Goal: Task Accomplishment & Management: Complete application form

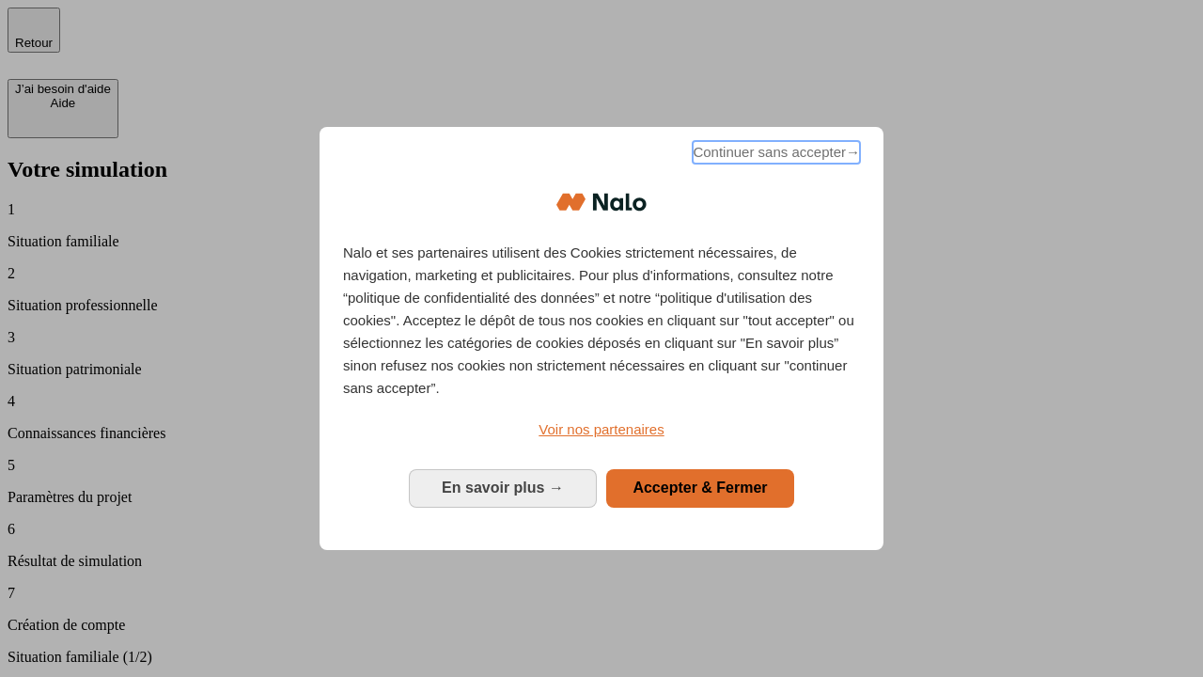
click at [774, 155] on span "Continuer sans accepter →" at bounding box center [775, 152] width 167 height 23
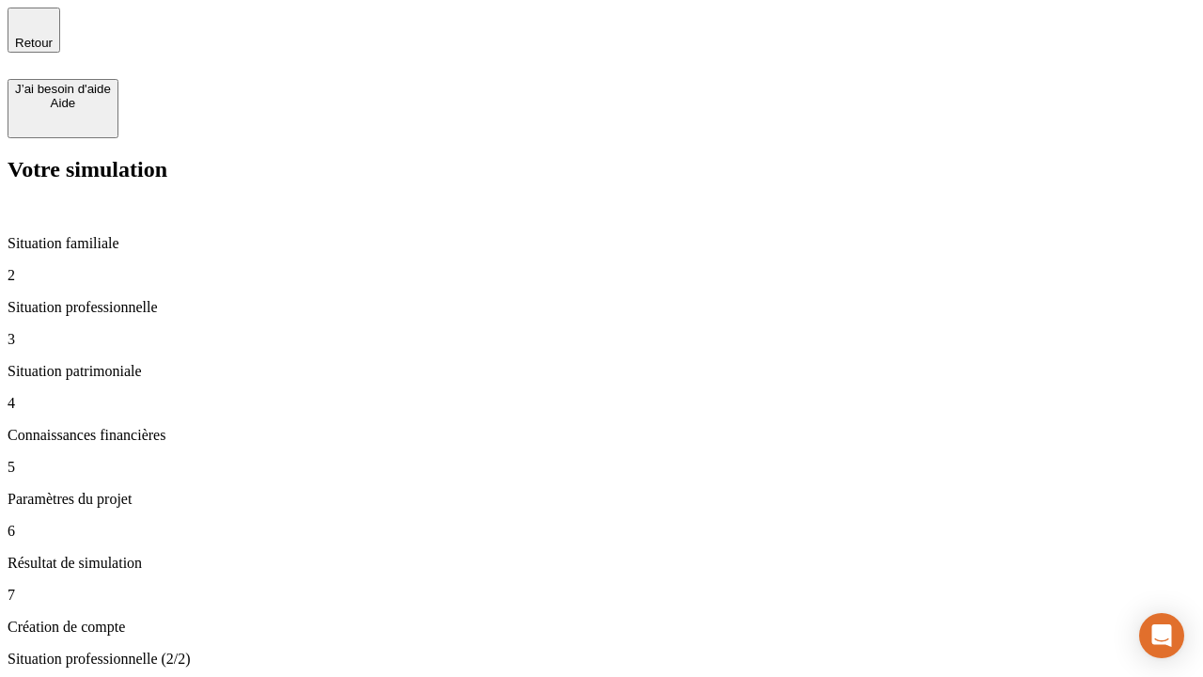
type input "30 000"
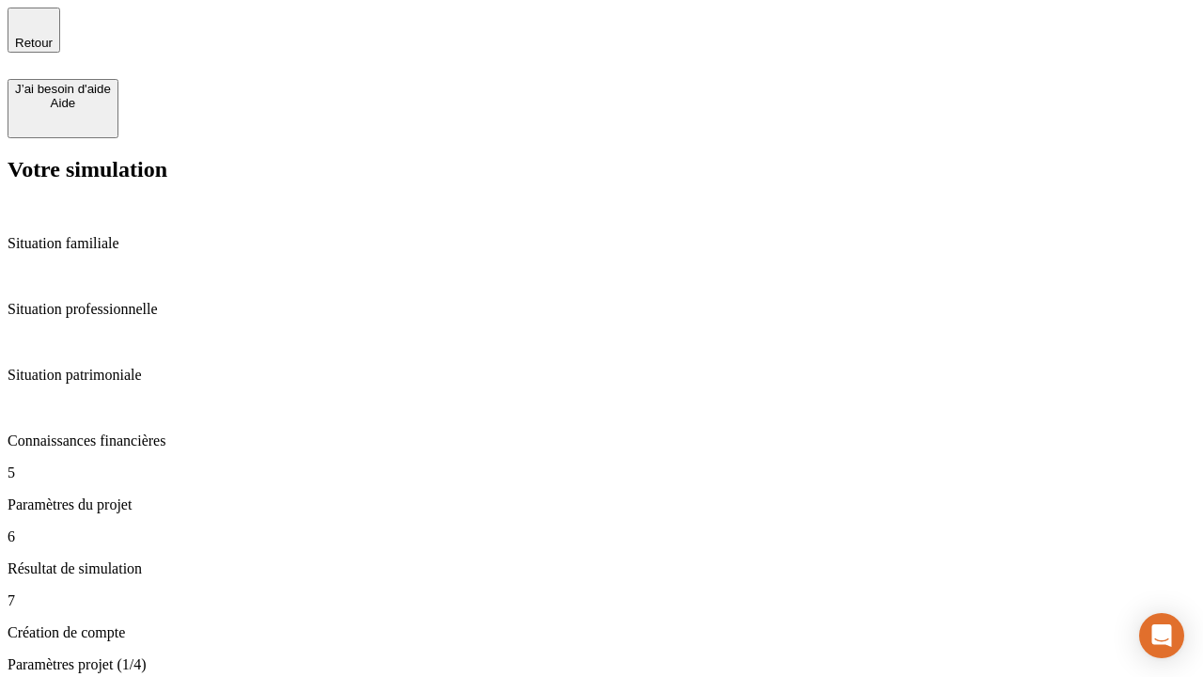
scroll to position [757, 0]
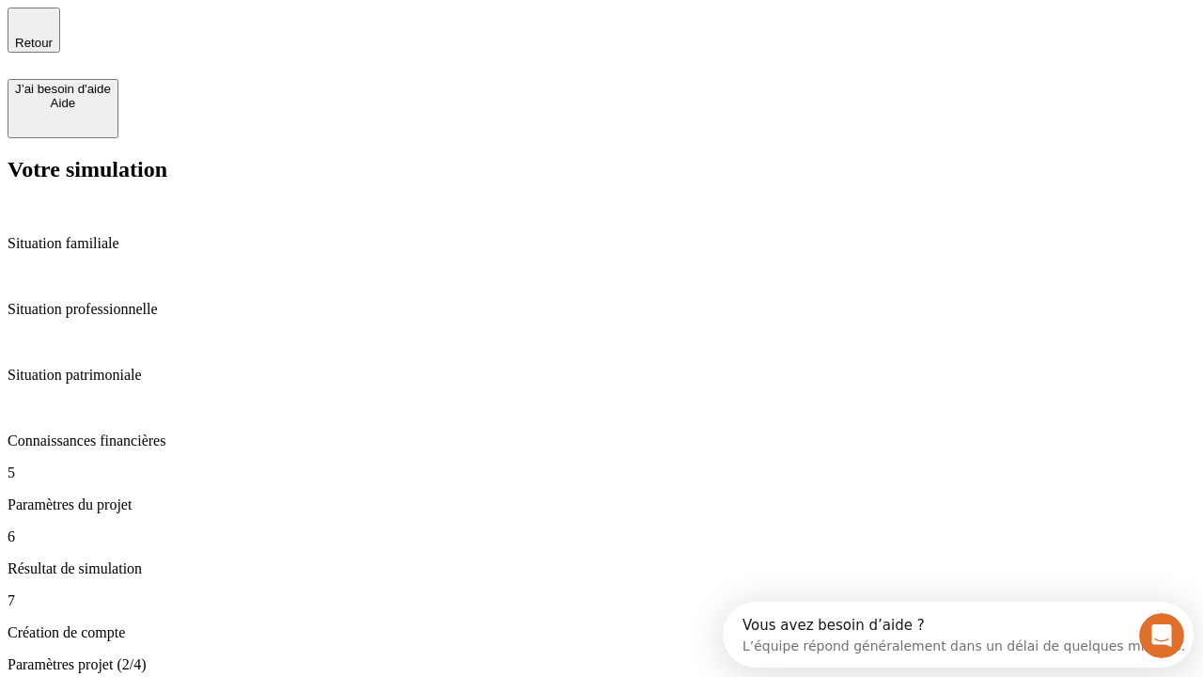
type input "25"
type input "1 000"
type input "640"
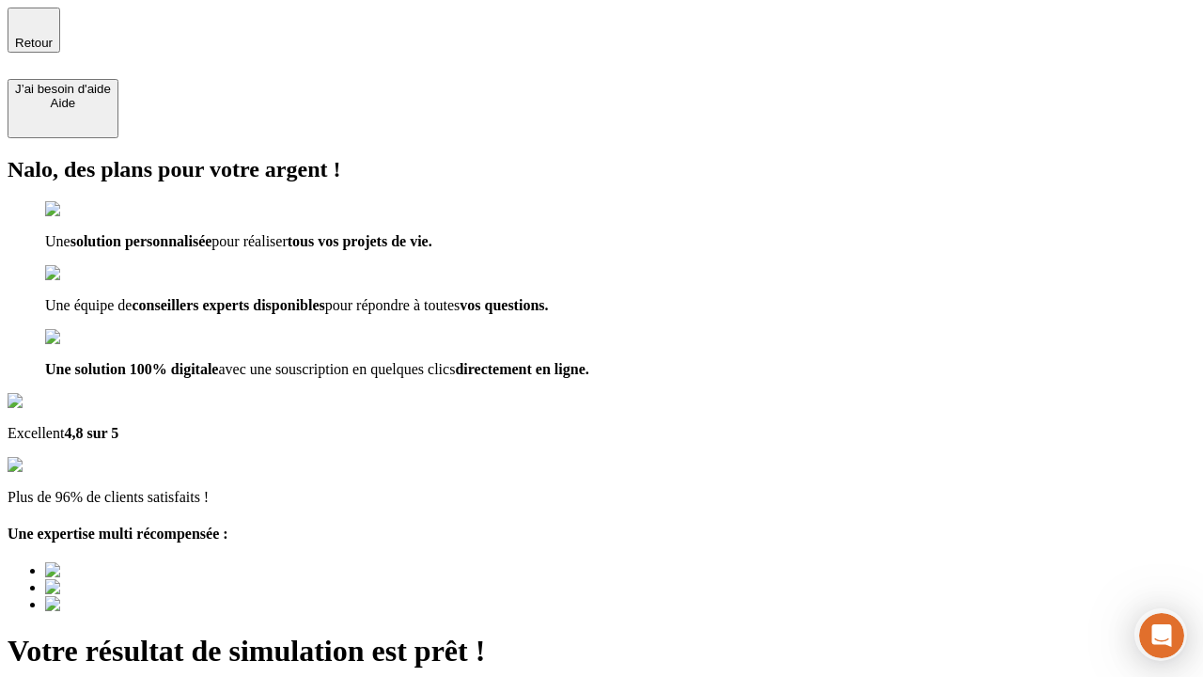
type input "[EMAIL_ADDRESS][PERSON_NAME][DOMAIN_NAME]"
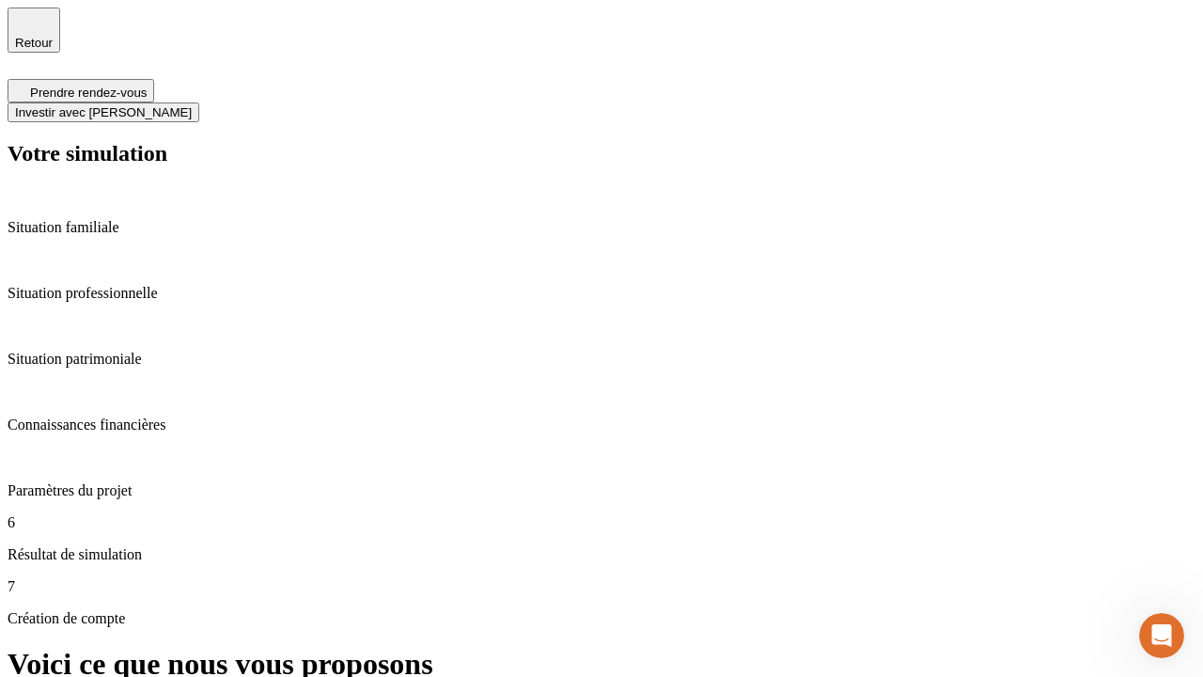
click at [192, 105] on span "Investir avec [PERSON_NAME]" at bounding box center [103, 112] width 177 height 14
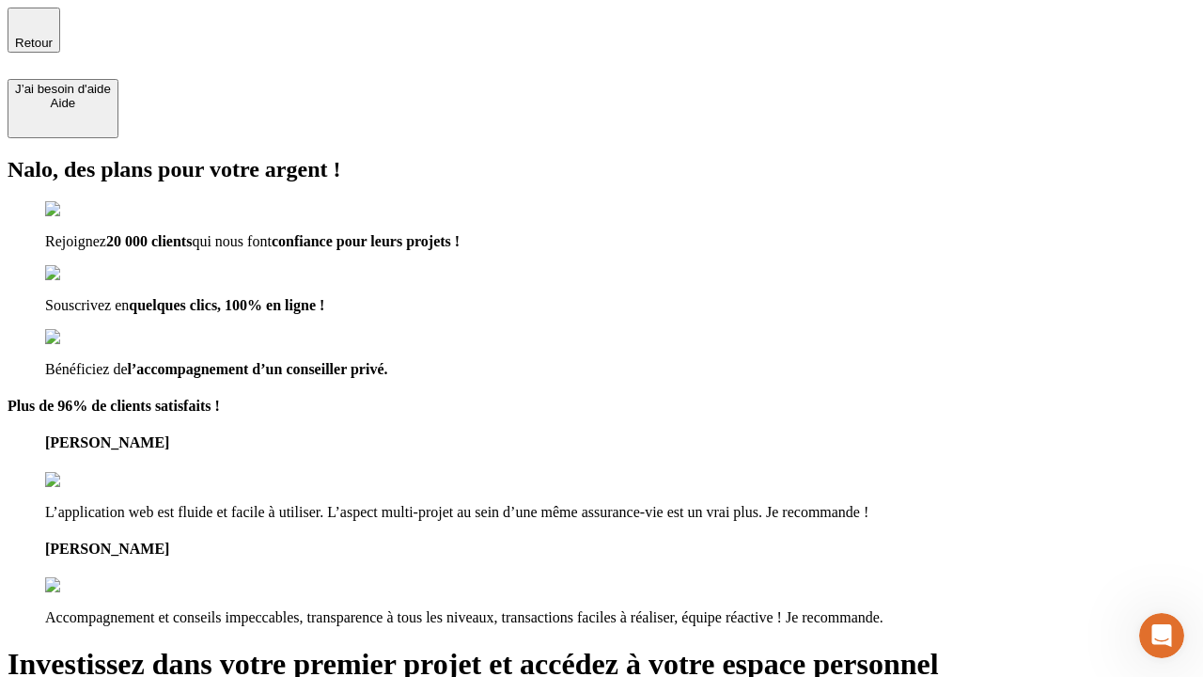
type input "[EMAIL_ADDRESS][PERSON_NAME][DOMAIN_NAME]"
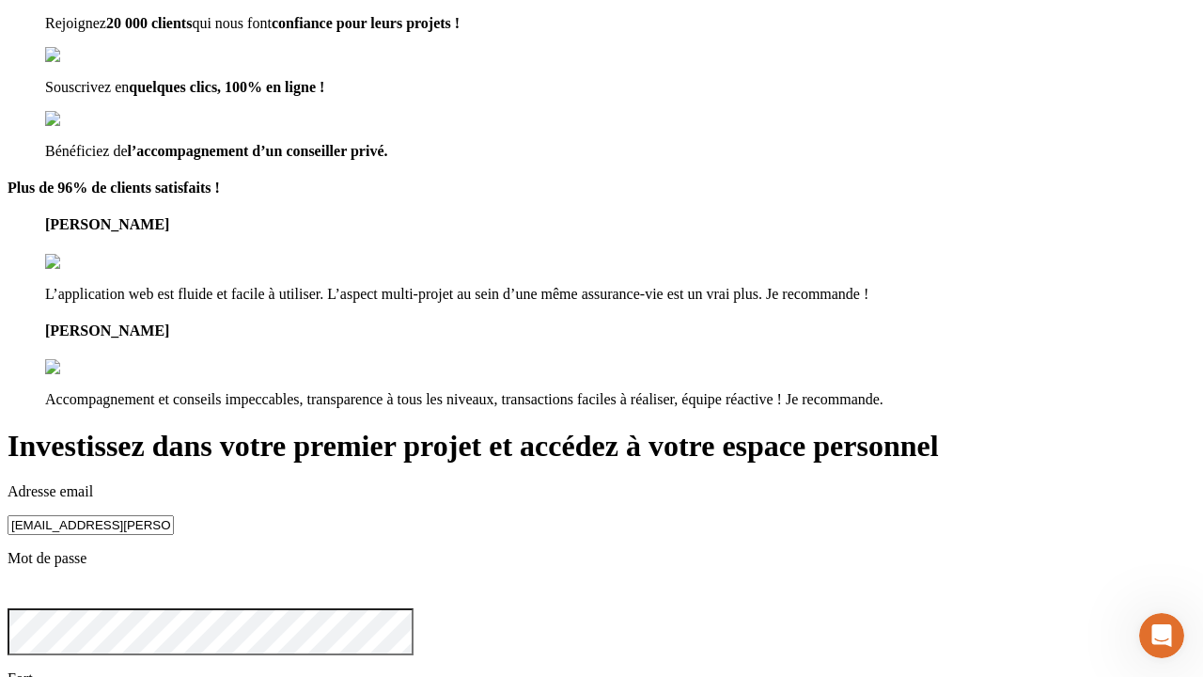
scroll to position [58, 0]
